Goal: Information Seeking & Learning: Find specific fact

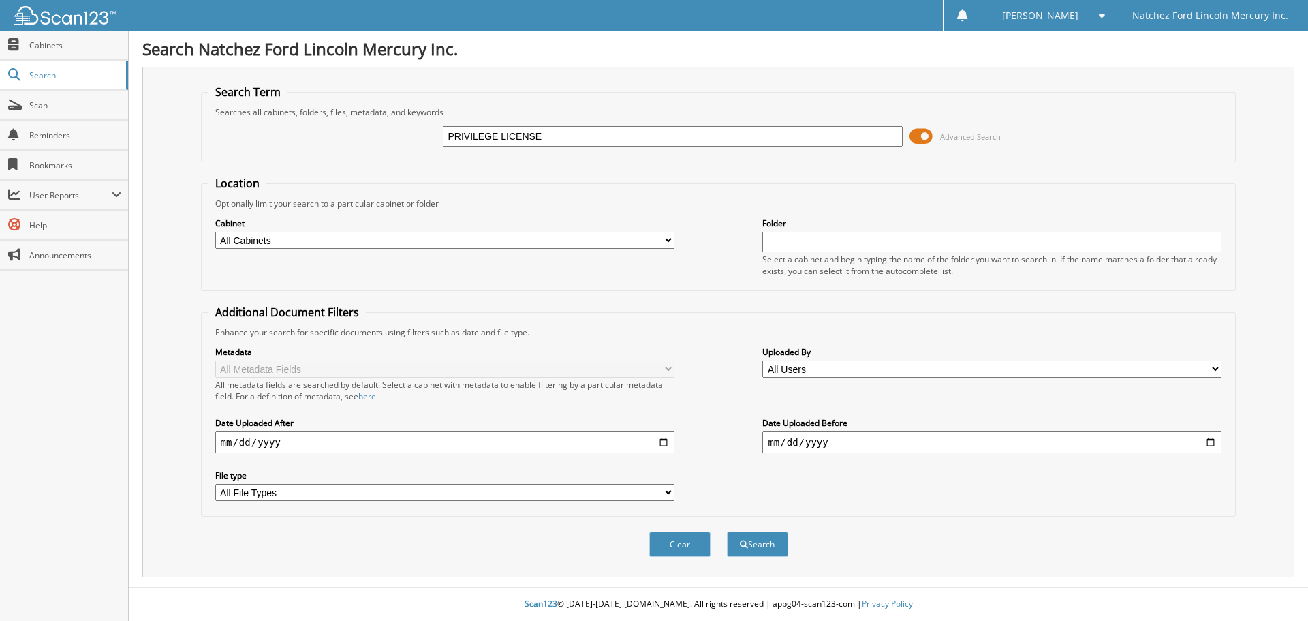
type input "PRIVILEGE LICENSE"
click at [727, 532] on button "Search" at bounding box center [757, 544] width 61 height 25
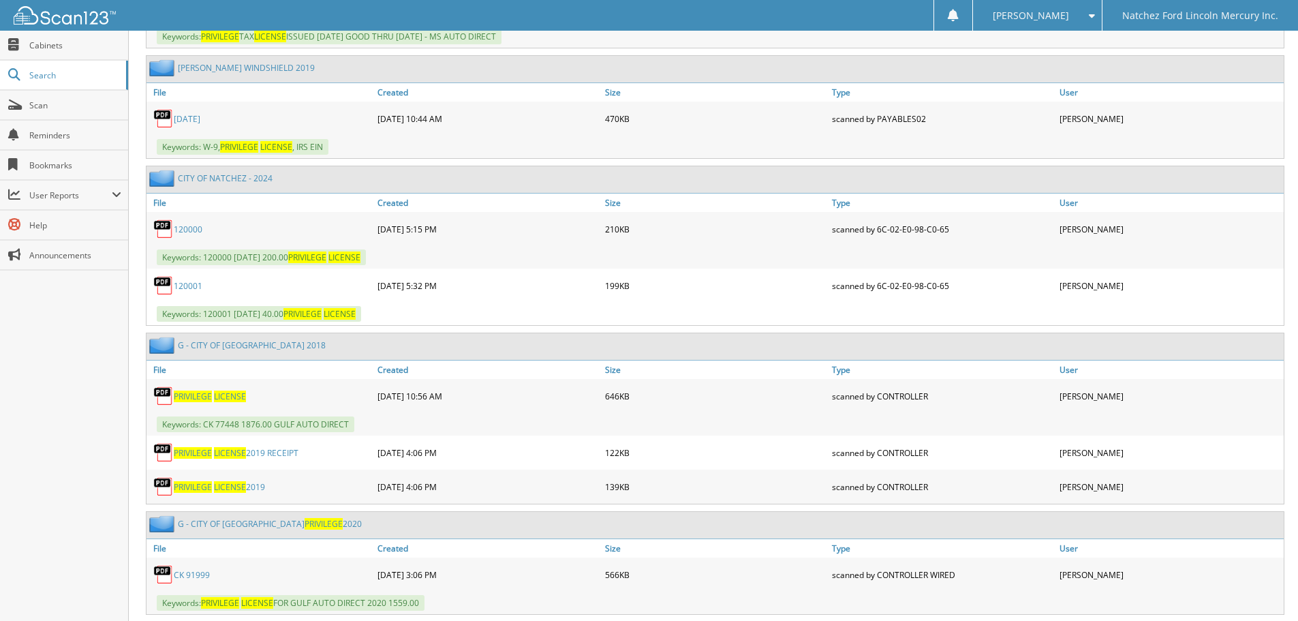
scroll to position [950, 0]
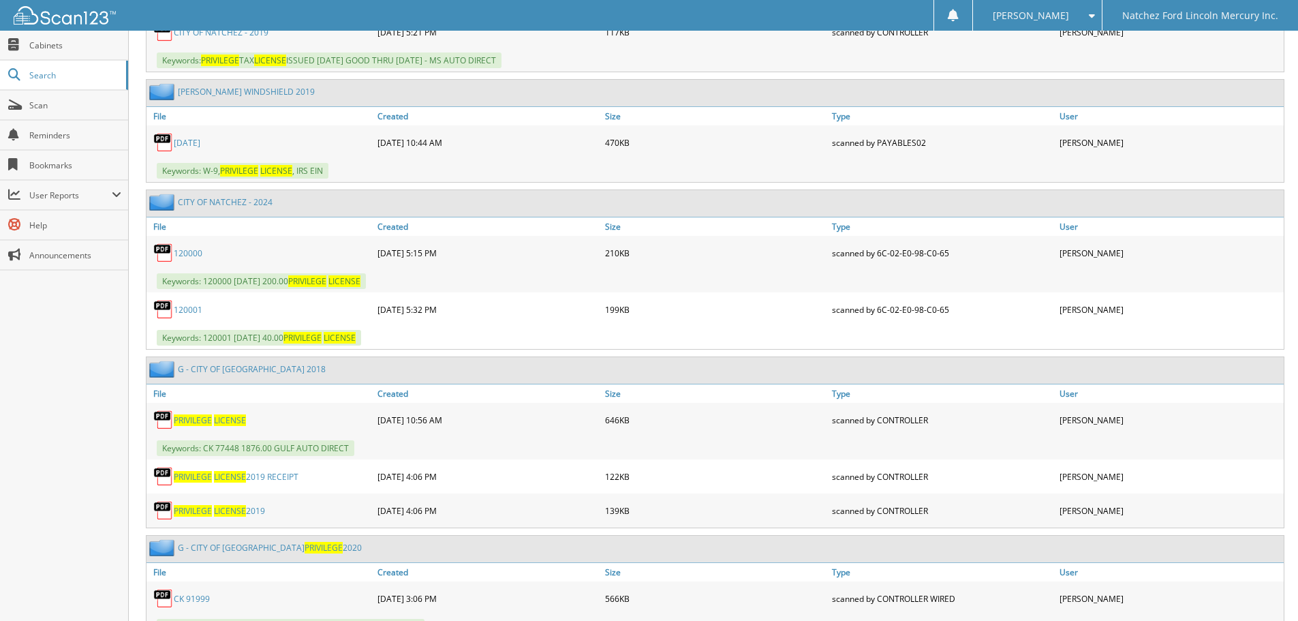
drag, startPoint x: 202, startPoint y: 202, endPoint x: 219, endPoint y: 209, distance: 17.7
click at [203, 202] on link "CITY OF NATCHEZ - 2024" at bounding box center [225, 202] width 95 height 12
